Goal: Transaction & Acquisition: Register for event/course

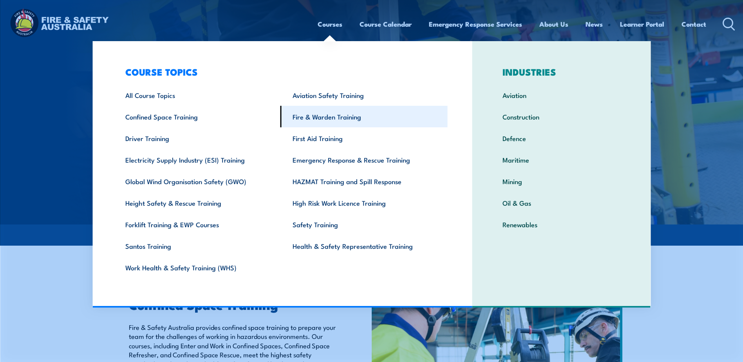
click at [307, 118] on link "Fire & Warden Training" at bounding box center [364, 117] width 167 height 22
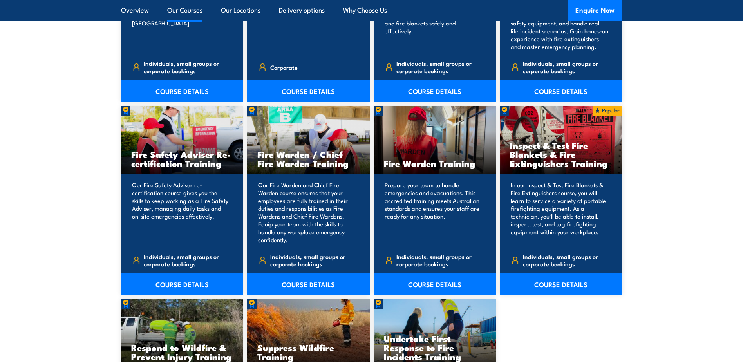
scroll to position [1102, 0]
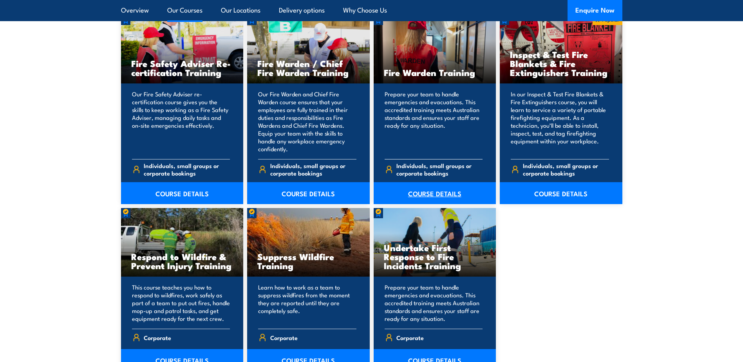
click at [442, 193] on link "COURSE DETAILS" at bounding box center [435, 193] width 123 height 22
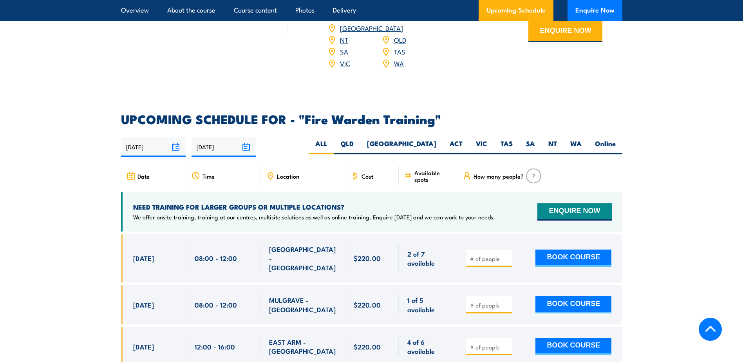
scroll to position [1397, 0]
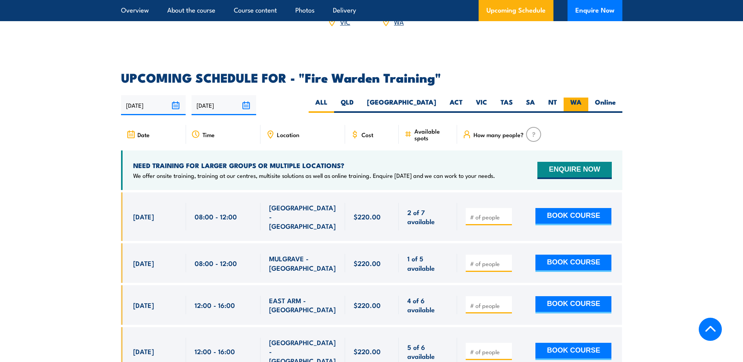
click at [572, 98] on label "WA" at bounding box center [576, 105] width 25 height 15
click at [582, 98] on input "WA" at bounding box center [584, 100] width 5 height 5
radio input "true"
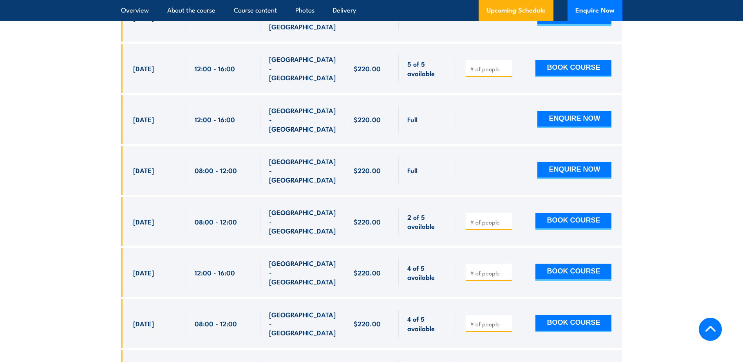
scroll to position [1692, 0]
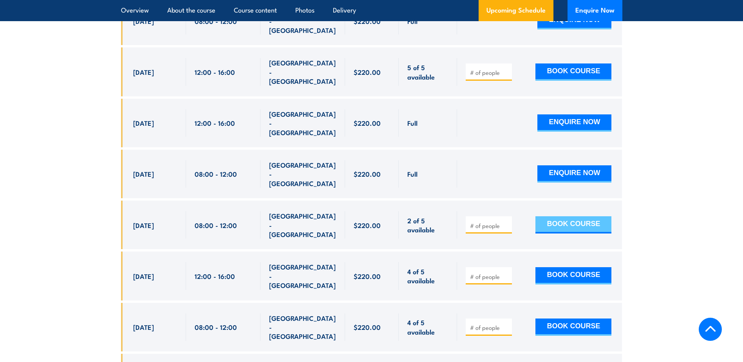
click at [554, 216] on button "BOOK COURSE" at bounding box center [574, 224] width 76 height 17
click at [473, 222] on input "number" at bounding box center [489, 226] width 39 height 8
type input "1"
click at [571, 216] on button "BOOK COURSE" at bounding box center [574, 224] width 76 height 17
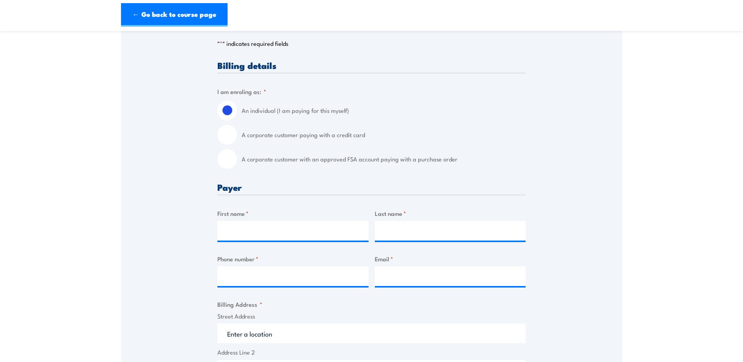
scroll to position [169, 0]
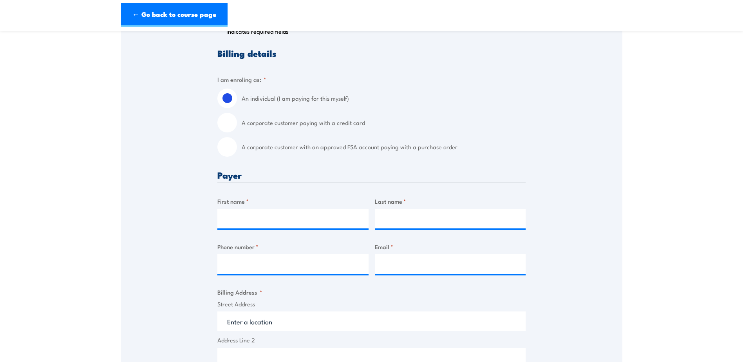
click at [236, 122] on input "A corporate customer paying with a credit card" at bounding box center [227, 123] width 20 height 20
radio input "true"
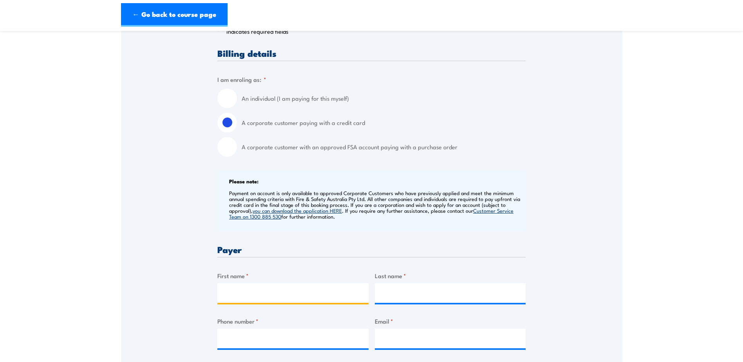
click at [232, 294] on input "First name *" at bounding box center [292, 293] width 151 height 20
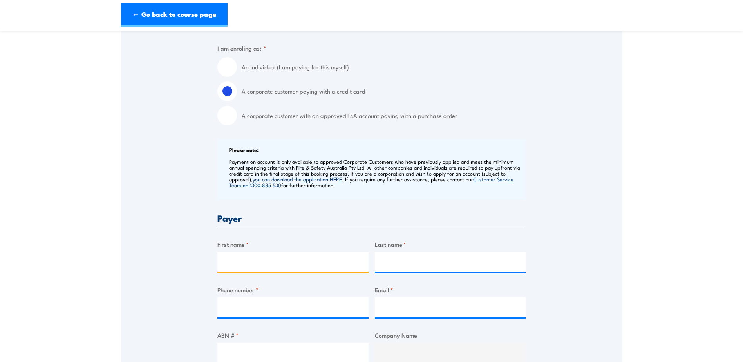
scroll to position [208, 0]
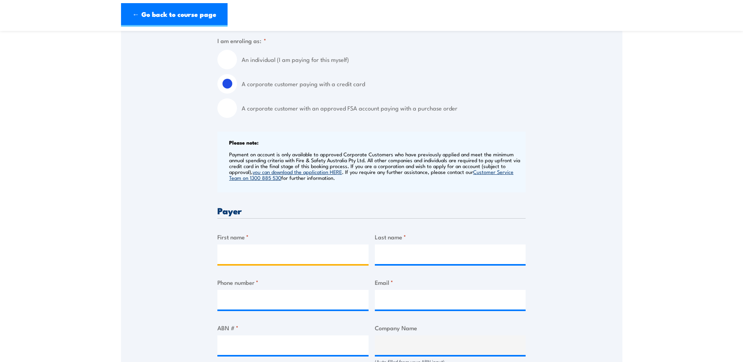
drag, startPoint x: 258, startPoint y: 262, endPoint x: 266, endPoint y: 259, distance: 8.7
click at [258, 262] on input "First name *" at bounding box center [292, 255] width 151 height 20
type input "[PERSON_NAME]"
click at [388, 253] on input "Last name *" at bounding box center [450, 255] width 151 height 20
type input "Castell"
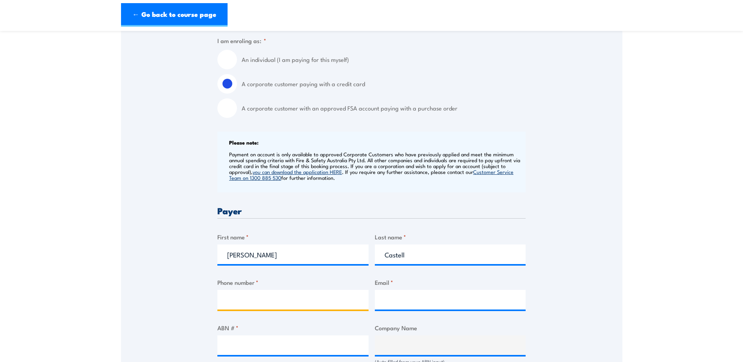
click at [270, 298] on input "Phone number *" at bounding box center [292, 300] width 151 height 20
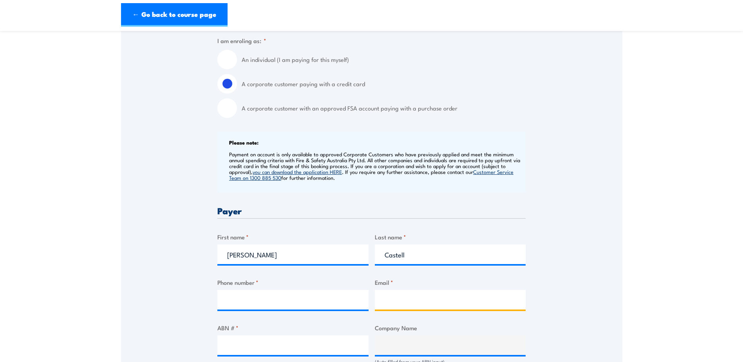
click at [411, 297] on input "Email *" at bounding box center [450, 300] width 151 height 20
paste input "[EMAIL_ADDRESS][DOMAIN_NAME]"
type input "[EMAIL_ADDRESS][DOMAIN_NAME]"
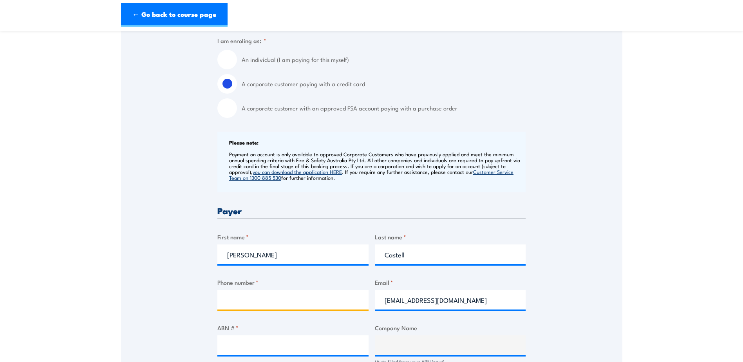
click at [281, 299] on input "Phone number *" at bounding box center [292, 300] width 151 height 20
click at [297, 304] on input "Phone number *" at bounding box center [292, 300] width 151 height 20
type input "0474807795"
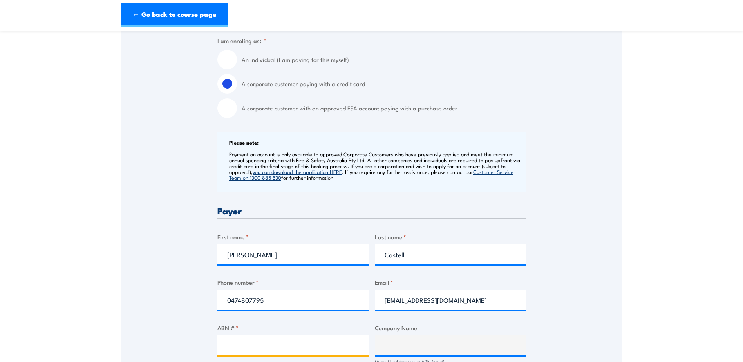
click at [275, 344] on input "ABN # *" at bounding box center [292, 345] width 151 height 20
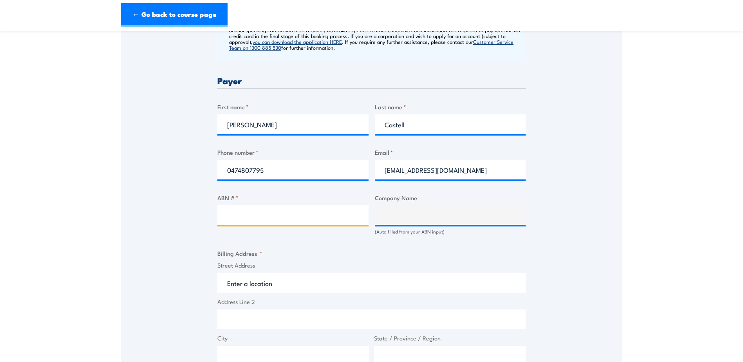
scroll to position [389, 0]
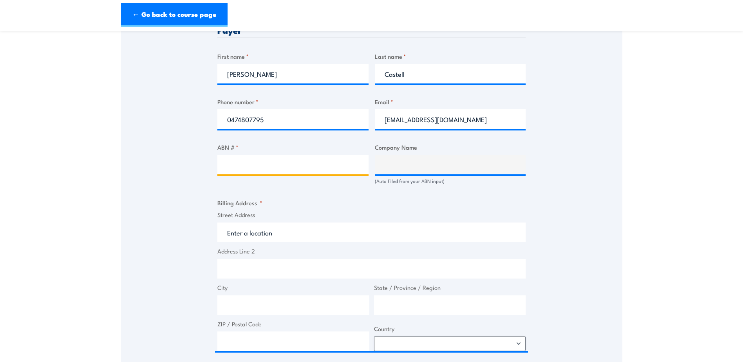
click at [293, 158] on input "ABN # *" at bounding box center [292, 165] width 151 height 20
click at [272, 167] on input "ABN # *" at bounding box center [292, 165] width 151 height 20
paste input "71 099 012 870"
type input "71 099 012 870"
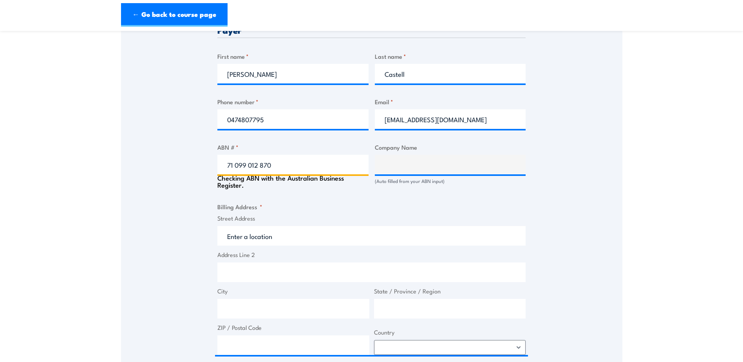
type input "[PERSON_NAME] [PERSON_NAME] PTY LTD"
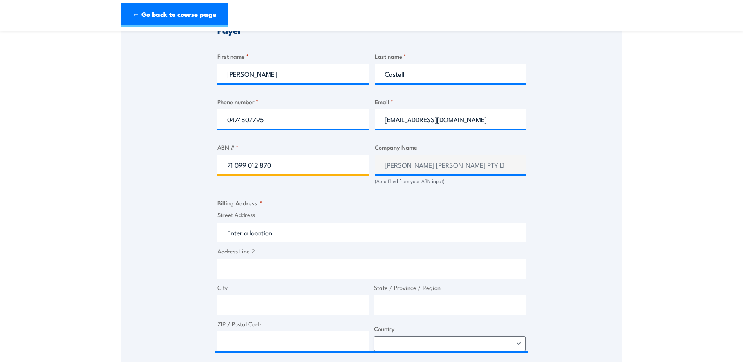
type input "71 099 012 870"
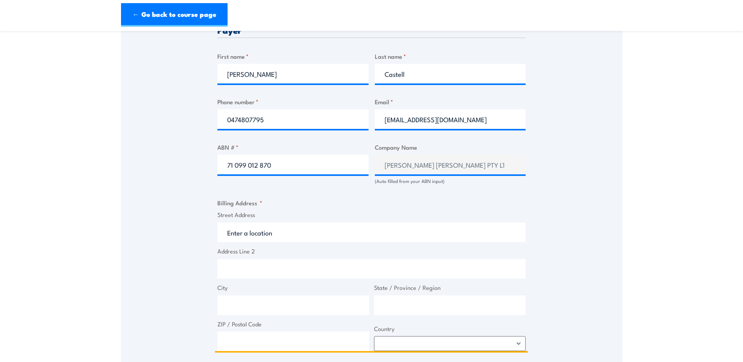
click at [249, 238] on input "Street Address" at bounding box center [371, 233] width 308 height 20
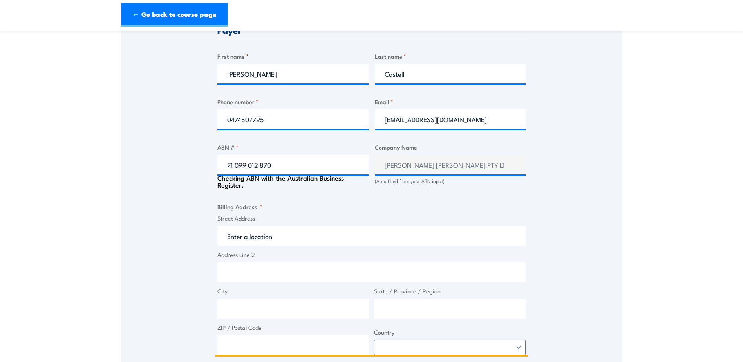
click at [247, 233] on input "Street Address" at bounding box center [371, 236] width 308 height 20
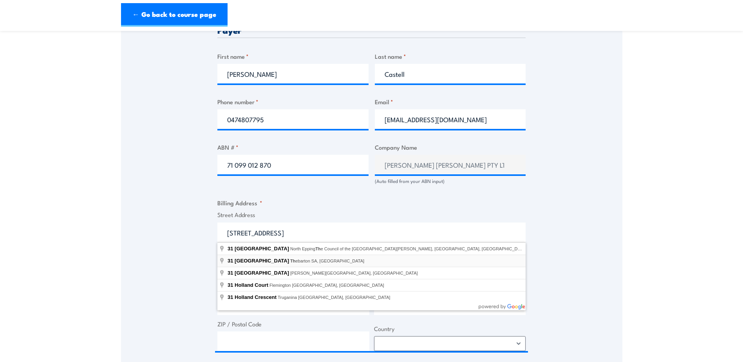
type input "[STREET_ADDRESS]"
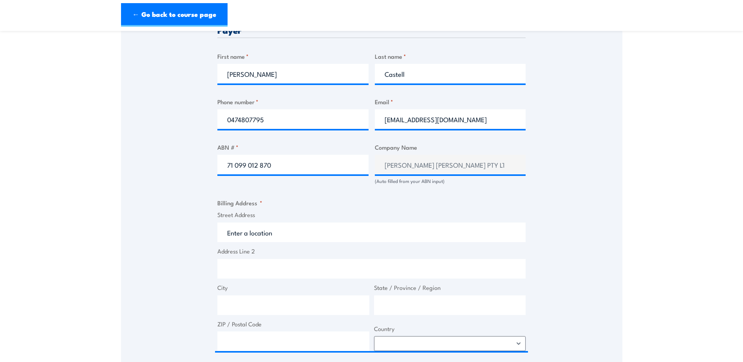
type input "[STREET_ADDRESS]"
type input "Thebarton"
type input "[GEOGRAPHIC_DATA]"
type input "5031"
select select "[GEOGRAPHIC_DATA]"
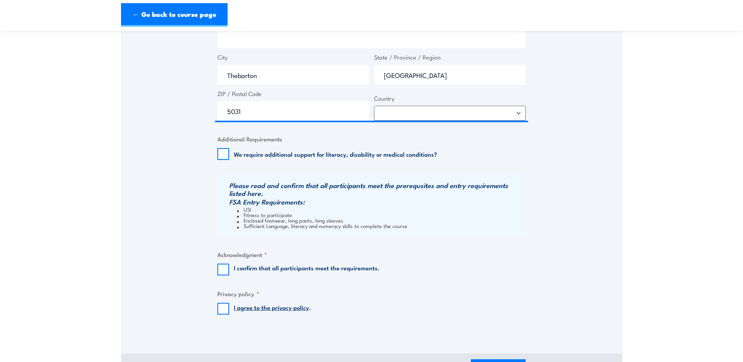
scroll to position [661, 0]
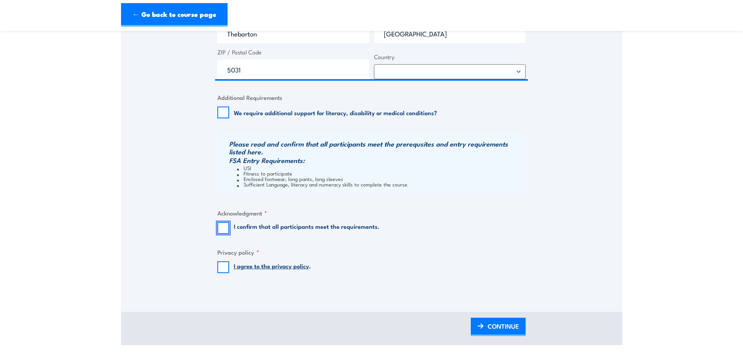
click at [223, 224] on input "I confirm that all participants meet the requirements." at bounding box center [223, 228] width 12 height 12
checkbox input "true"
click at [221, 265] on input "I agree to the privacy policy ." at bounding box center [223, 267] width 12 height 12
checkbox input "true"
click at [502, 328] on span "CONTINUE" at bounding box center [503, 326] width 31 height 21
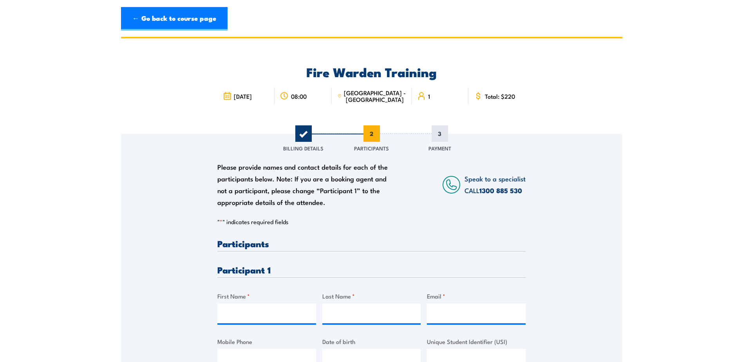
scroll to position [0, 0]
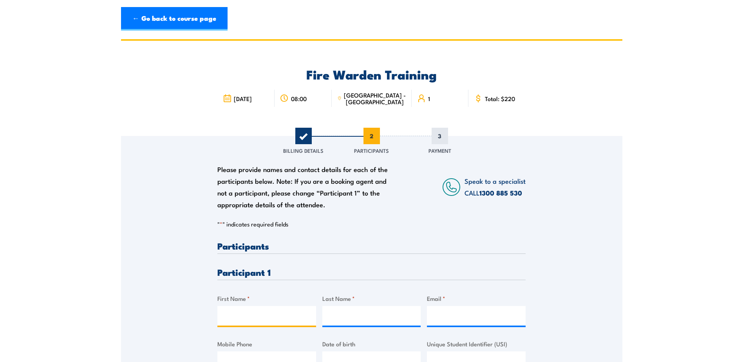
click at [234, 318] on input "First Name *" at bounding box center [266, 316] width 99 height 20
drag, startPoint x: 248, startPoint y: 317, endPoint x: 277, endPoint y: 317, distance: 28.6
click at [277, 317] on input "[PERSON_NAME]" at bounding box center [266, 316] width 99 height 20
type input "[PERSON_NAME]"
click at [335, 321] on input "Last Name *" at bounding box center [372, 316] width 99 height 20
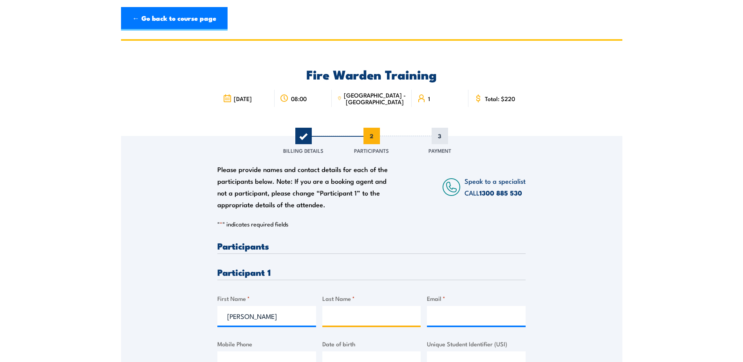
paste input "[PERSON_NAME]"
type input "[PERSON_NAME]"
click at [444, 318] on input "Email *" at bounding box center [476, 316] width 99 height 20
click at [433, 312] on input "Email *" at bounding box center [476, 316] width 99 height 20
paste input "[EMAIL_ADDRESS][DOMAIN_NAME]"
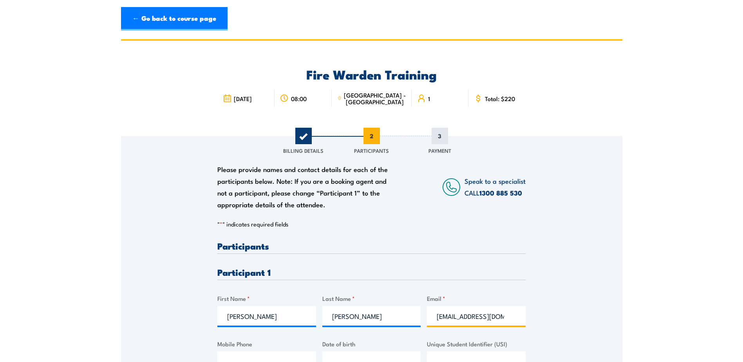
type input "[EMAIL_ADDRESS][DOMAIN_NAME]"
click at [262, 353] on input "Mobile Phone" at bounding box center [266, 362] width 99 height 20
click at [230, 355] on input "Mobile Phone" at bounding box center [266, 362] width 99 height 20
paste input "0413 328 826"
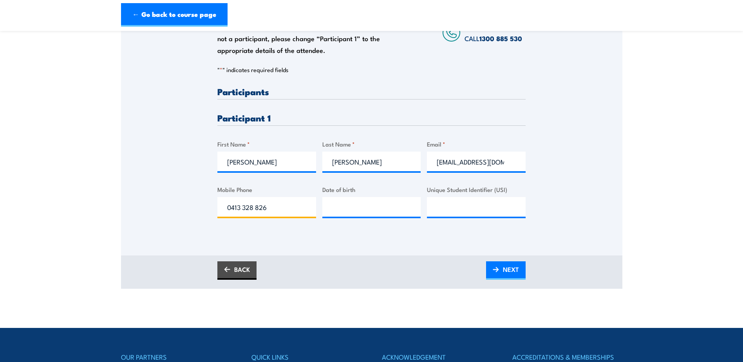
scroll to position [185, 0]
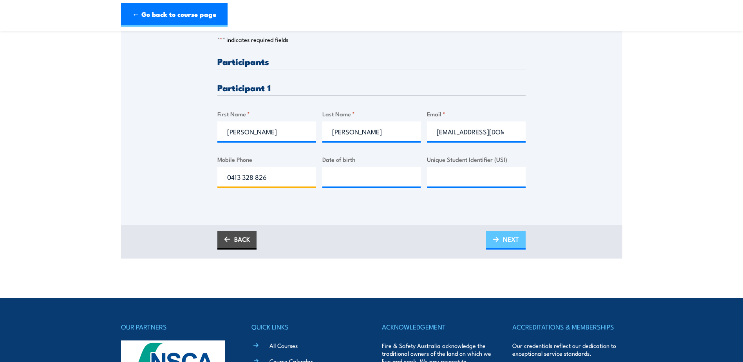
type input "0413 328 826"
click at [504, 239] on span "NEXT" at bounding box center [511, 239] width 16 height 21
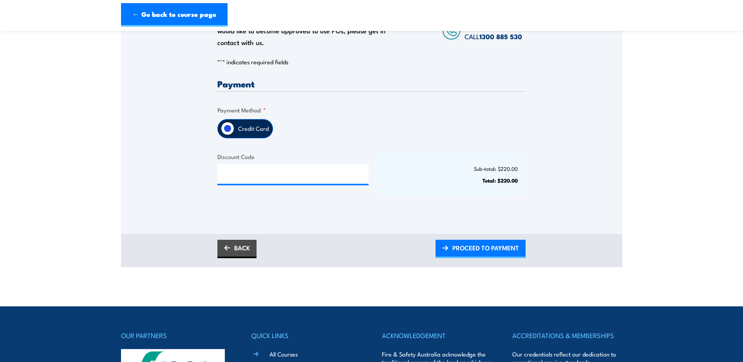
scroll to position [168, 0]
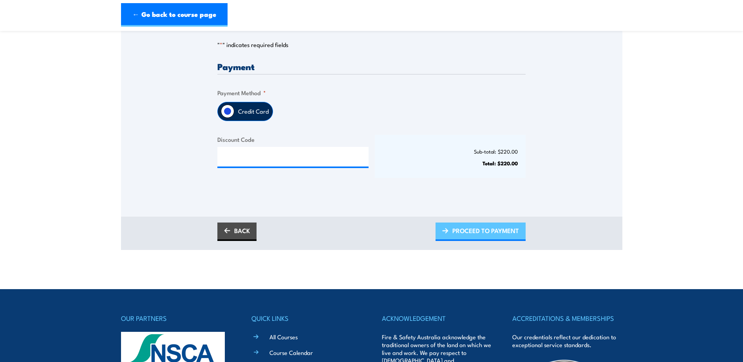
click at [502, 231] on span "PROCEED TO PAYMENT" at bounding box center [486, 230] width 67 height 21
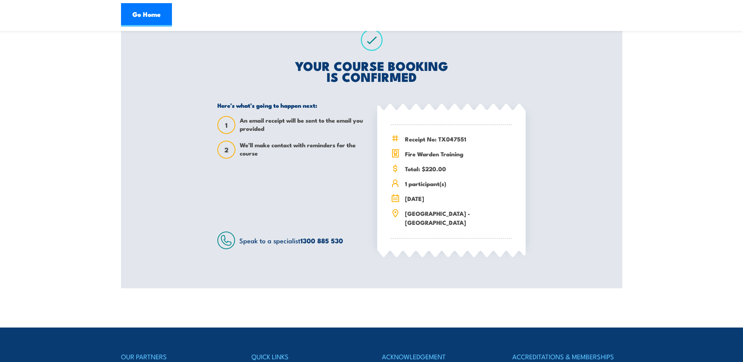
scroll to position [147, 0]
